Goal: Check status

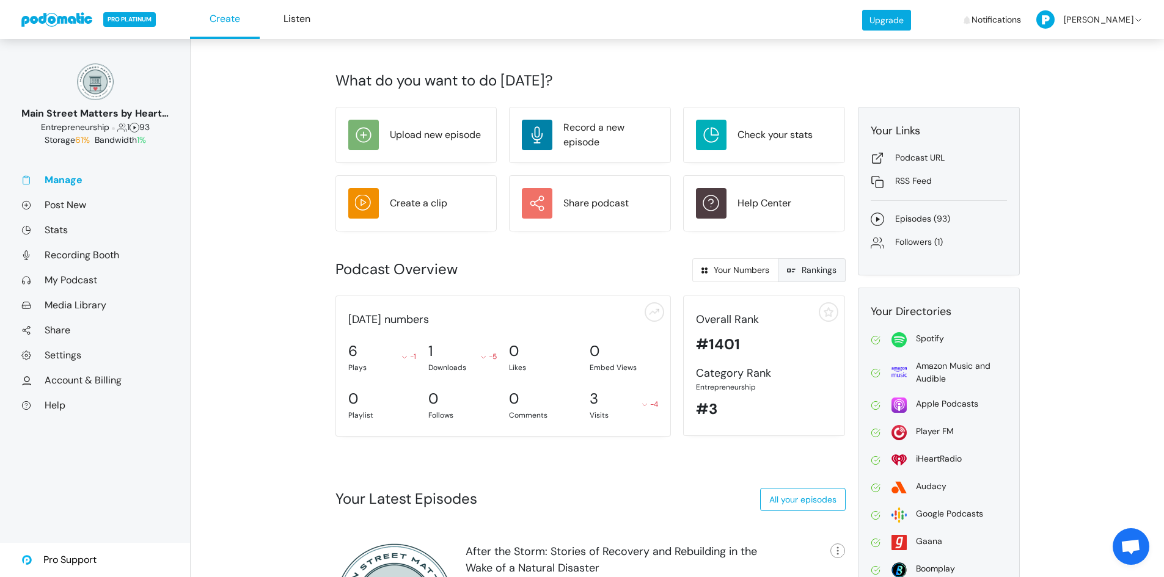
click at [794, 274] on span at bounding box center [794, 270] width 15 height 11
radio input "true"
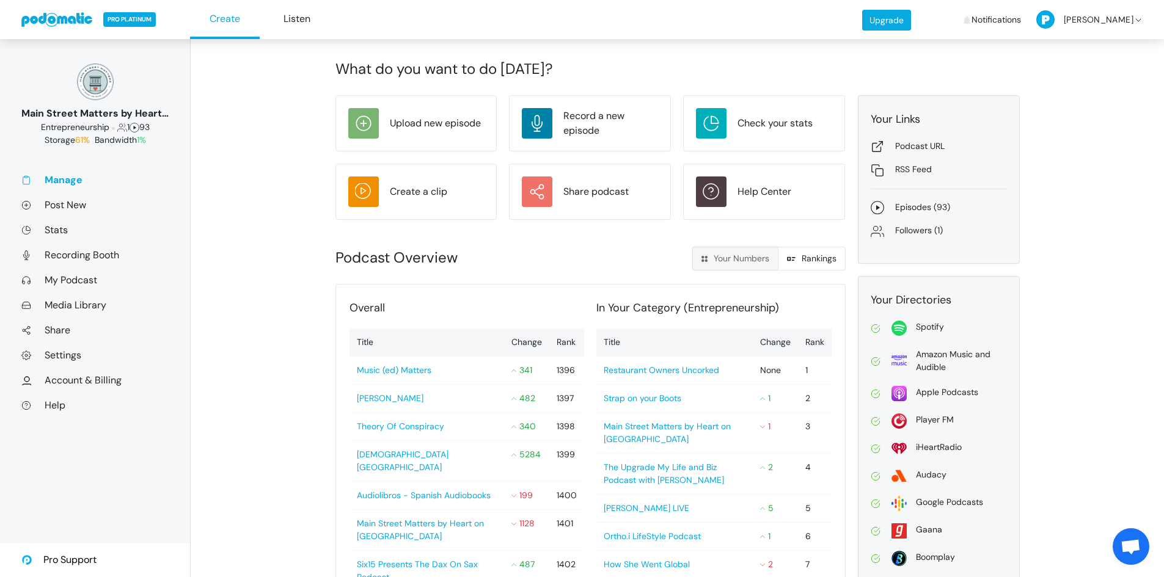
scroll to position [15, 0]
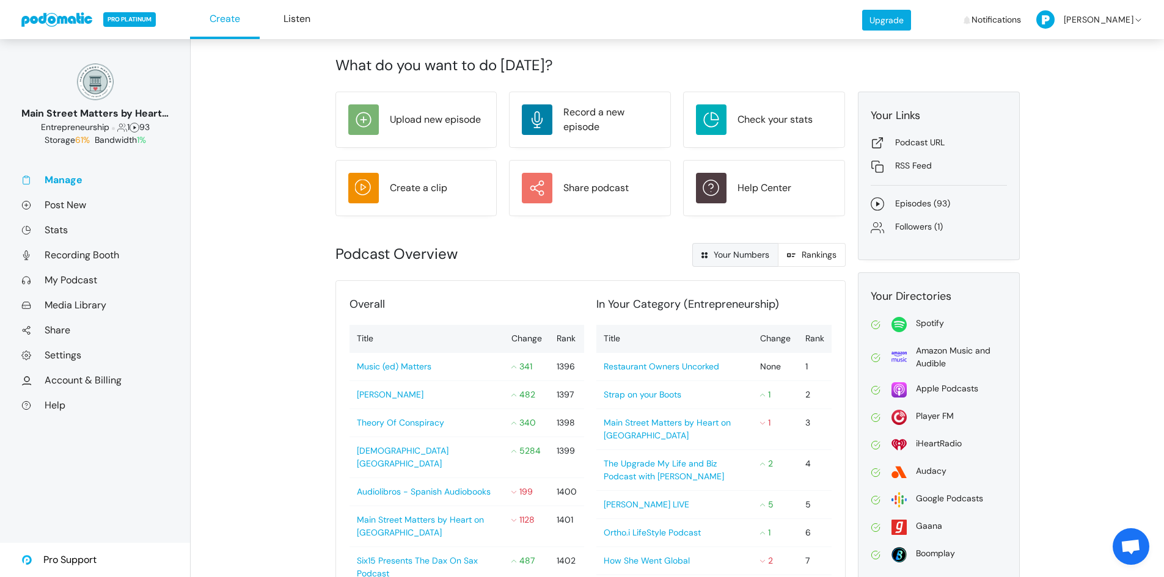
click at [726, 263] on link "Your Numbers" at bounding box center [735, 255] width 86 height 24
radio input "true"
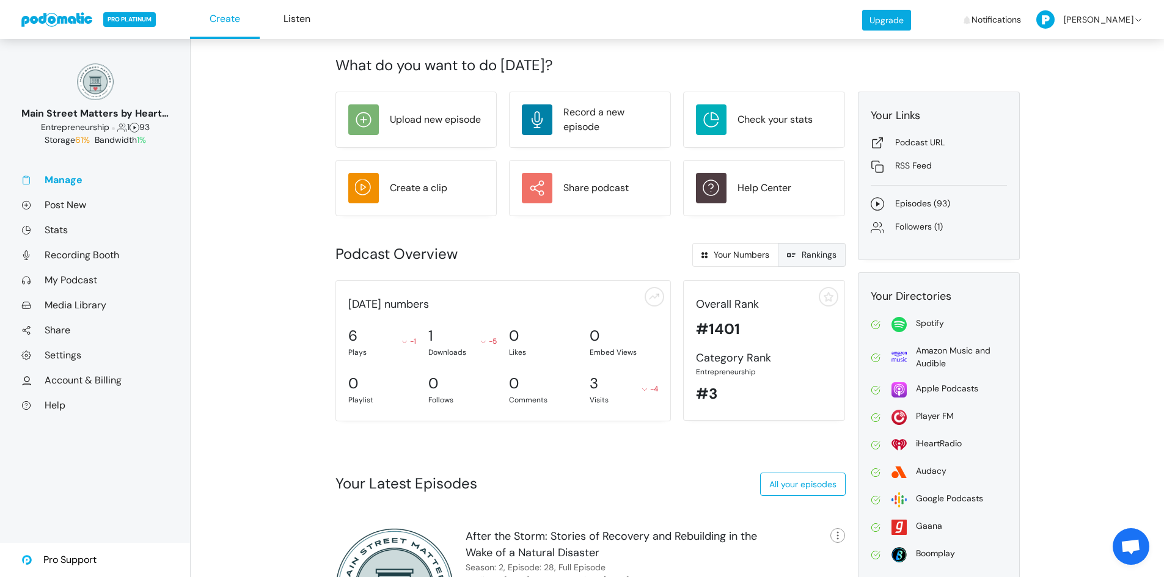
click at [800, 254] on link "Rankings" at bounding box center [812, 255] width 68 height 24
radio input "true"
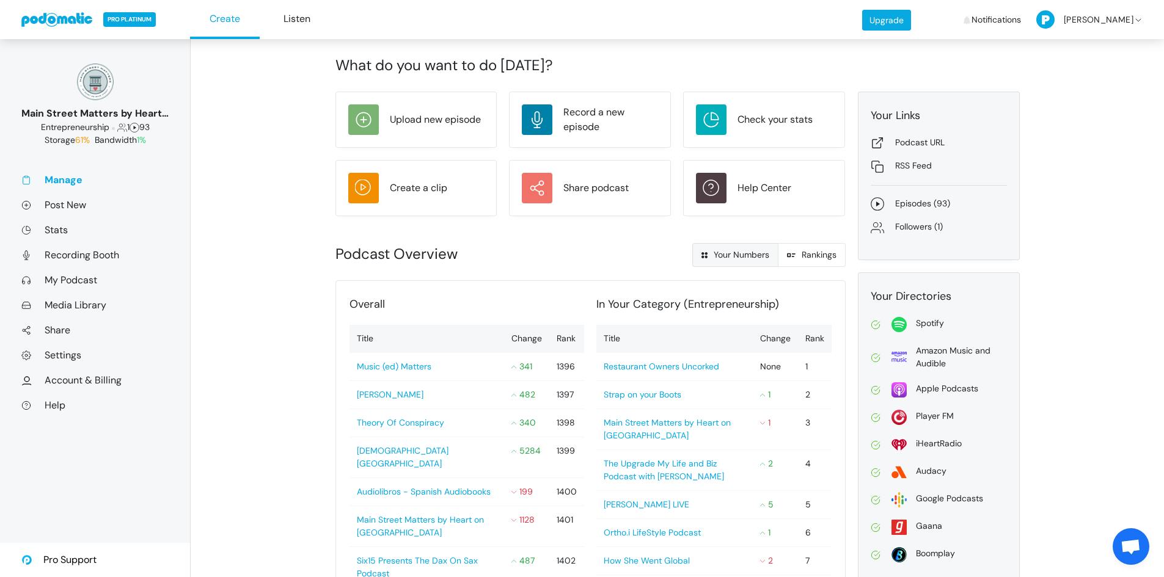
click at [718, 248] on link "Your Numbers" at bounding box center [735, 255] width 86 height 24
radio input "true"
